Goal: Task Accomplishment & Management: Manage account settings

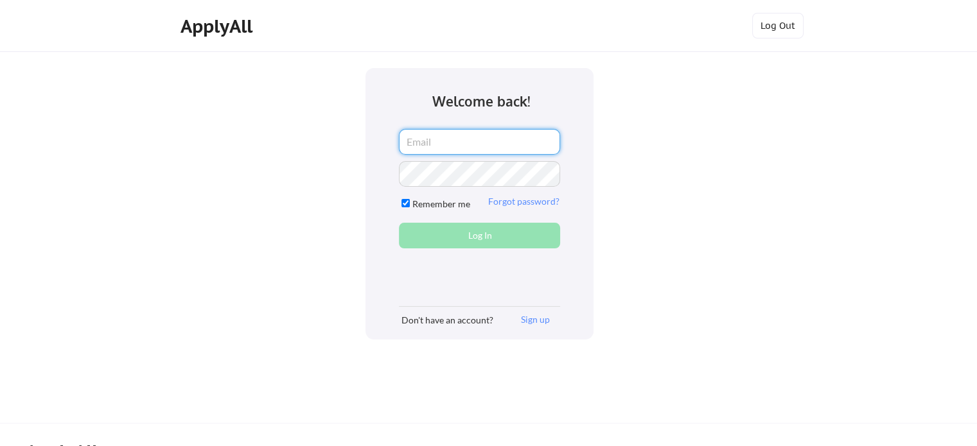
click at [423, 139] on input "email" at bounding box center [479, 142] width 161 height 26
type input "r.obiridanso@gmail.com"
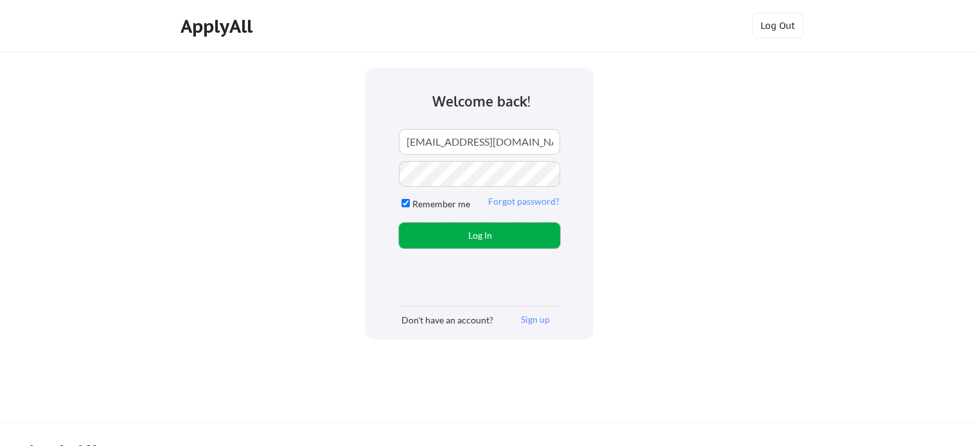
click at [457, 238] on button "Log In" at bounding box center [479, 236] width 161 height 26
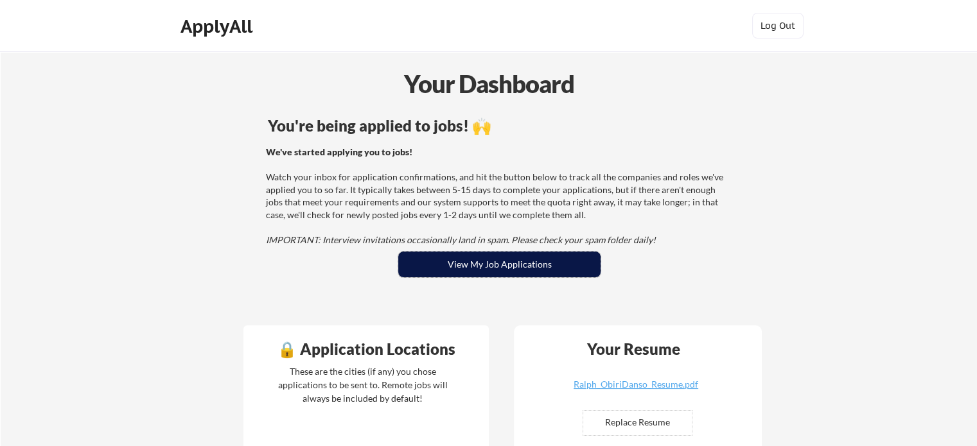
click at [439, 260] on button "View My Job Applications" at bounding box center [499, 265] width 202 height 26
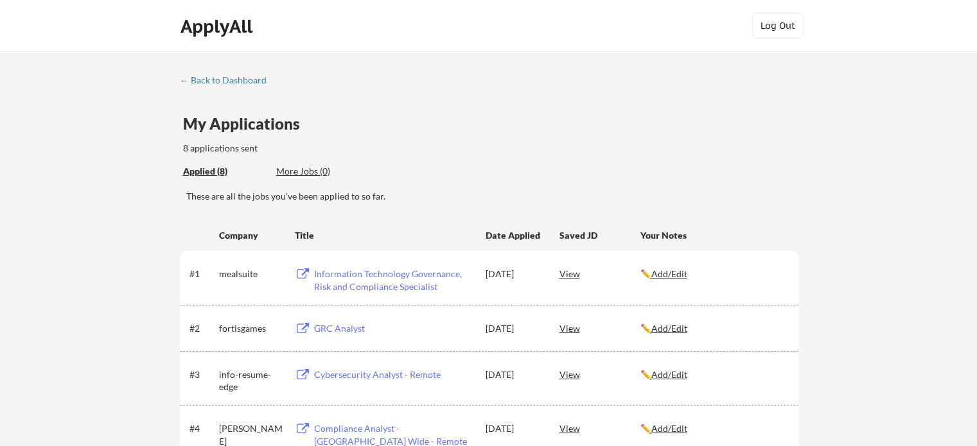
click at [121, 222] on div "← Back to Dashboard My Applications 8 applications sent Applied (8) More Jobs (…" at bounding box center [488, 383] width 977 height 665
click at [62, 216] on div "← Back to Dashboard My Applications 8 applications sent Applied (8) More Jobs (…" at bounding box center [488, 383] width 977 height 665
